Goal: Check status: Check status

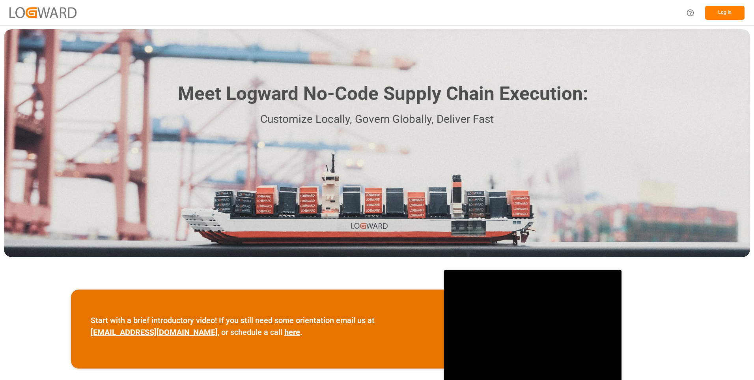
click at [718, 14] on button "Log In" at bounding box center [724, 13] width 39 height 14
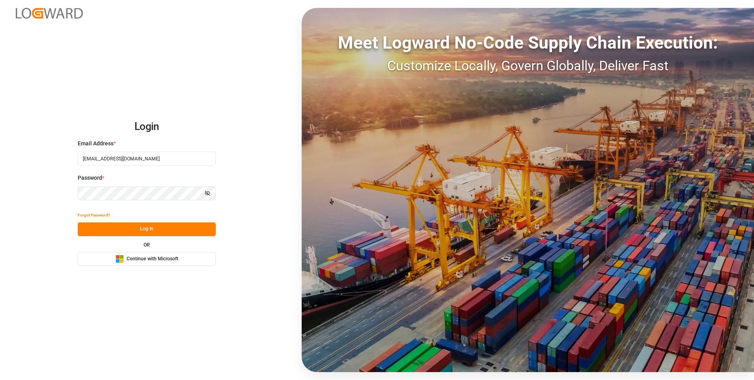
drag, startPoint x: 176, startPoint y: 231, endPoint x: 185, endPoint y: 229, distance: 8.9
click at [176, 231] on button "Log In" at bounding box center [147, 229] width 138 height 14
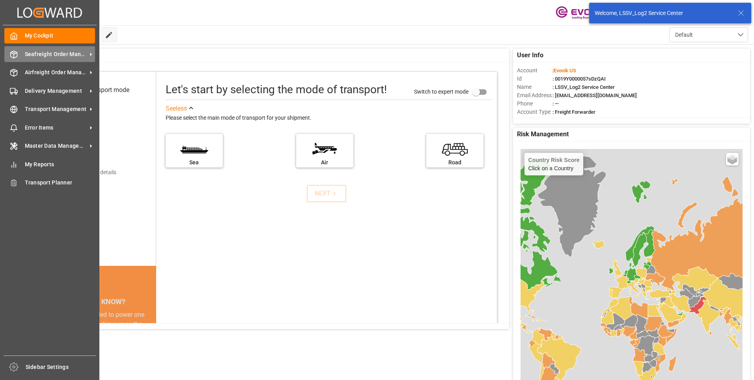
click at [27, 53] on span "Seafreight Order Management" at bounding box center [56, 54] width 62 height 8
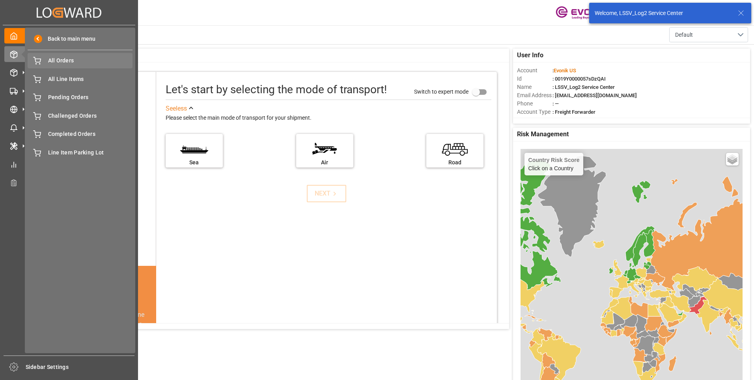
click at [70, 62] on span "All Orders" at bounding box center [90, 60] width 85 height 8
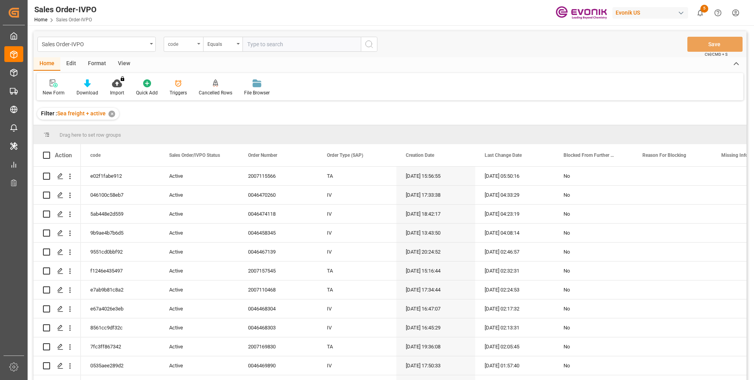
click at [198, 43] on icon "open menu" at bounding box center [198, 44] width 3 height 2
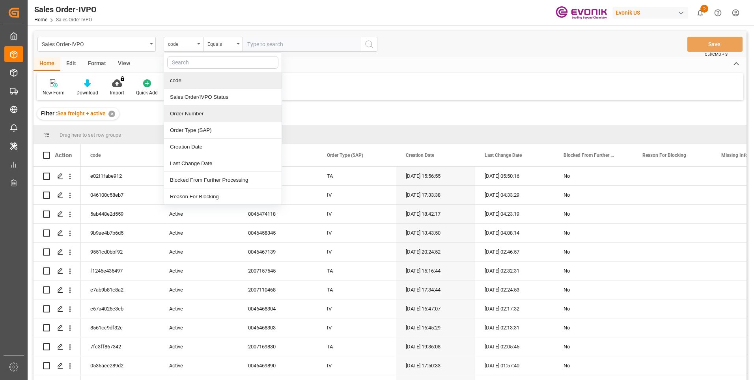
click at [185, 114] on div "Order Number" at bounding box center [223, 113] width 118 height 17
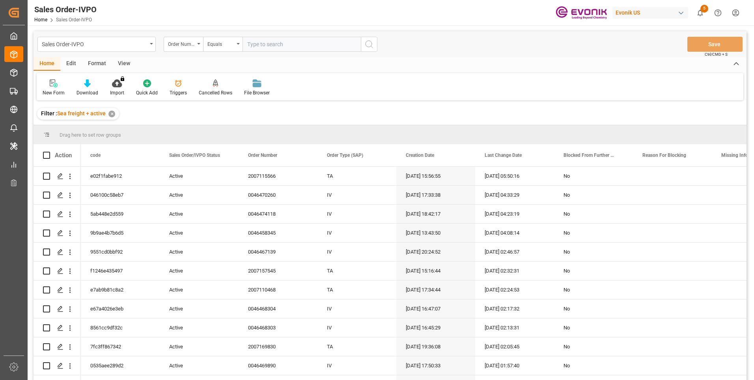
click at [285, 41] on input "text" at bounding box center [302, 44] width 118 height 15
paste input "0046462116"
type input "0046462116"
